Goal: Navigation & Orientation: Find specific page/section

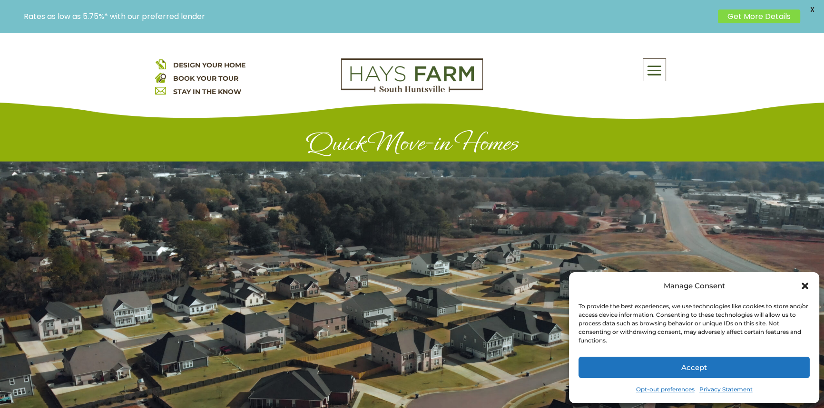
drag, startPoint x: 806, startPoint y: 285, endPoint x: 772, endPoint y: 273, distance: 36.1
click at [806, 285] on icon "Close dialog" at bounding box center [804, 286] width 7 height 7
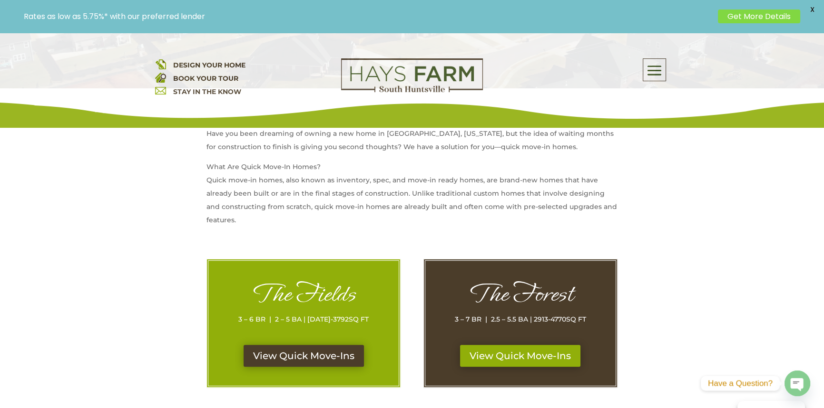
scroll to position [346, 0]
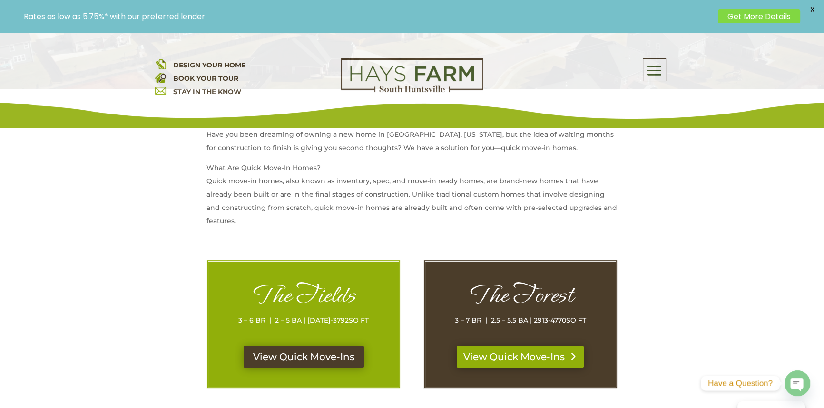
click at [537, 362] on link "View Quick Move-Ins" at bounding box center [519, 357] width 127 height 22
click at [282, 355] on link "View Quick Move-Ins" at bounding box center [303, 357] width 127 height 22
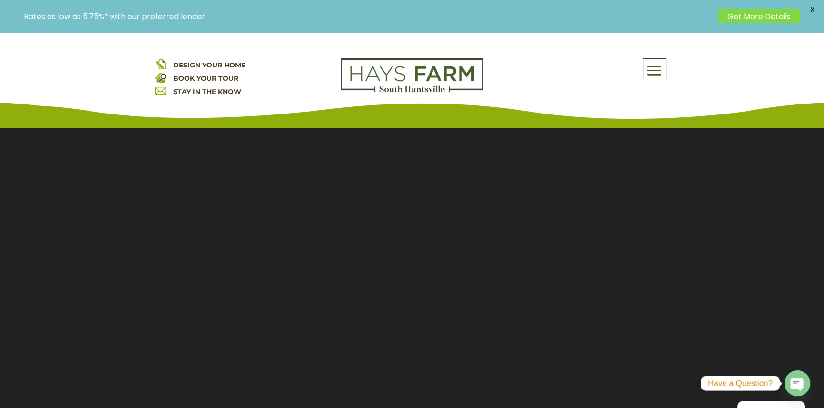
click at [654, 67] on span at bounding box center [654, 71] width 22 height 22
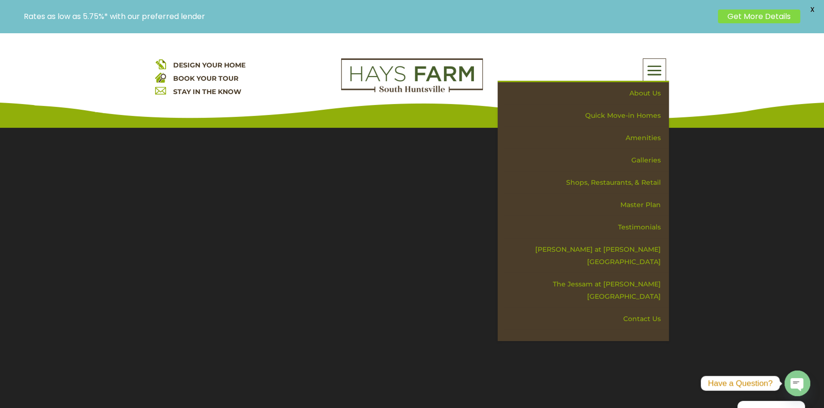
click at [201, 62] on span "DESIGN YOUR HOME" at bounding box center [209, 65] width 72 height 9
